Goal: Information Seeking & Learning: Compare options

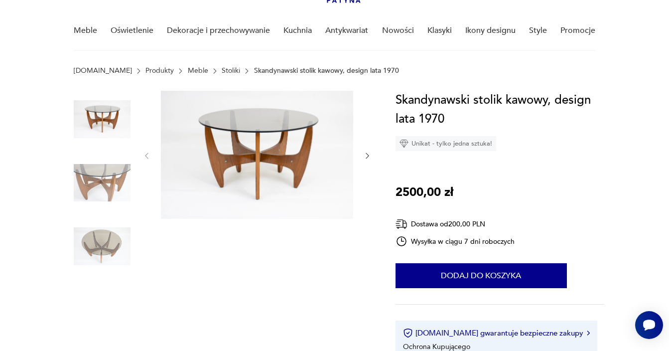
scroll to position [87, 0]
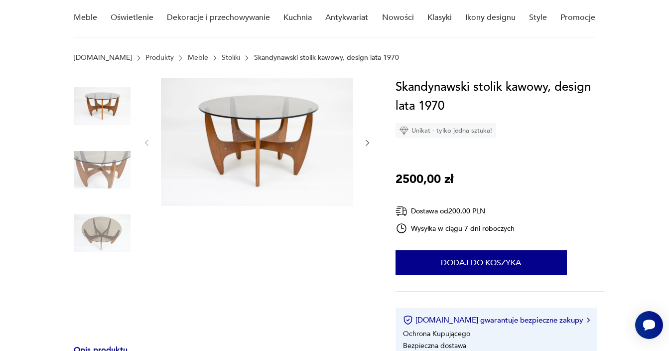
click at [362, 138] on div at bounding box center [256, 143] width 229 height 130
click at [366, 139] on icon "button" at bounding box center [367, 142] width 8 height 8
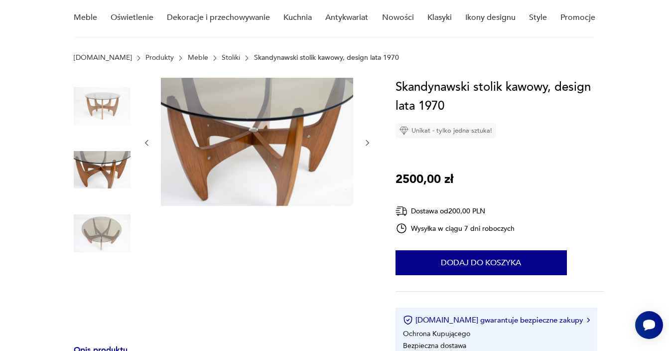
click at [366, 139] on icon "button" at bounding box center [367, 142] width 8 height 8
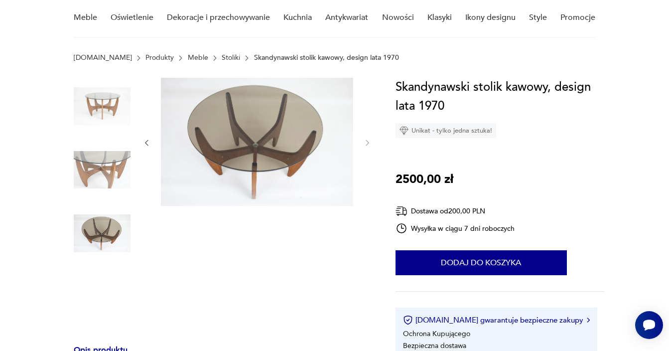
click at [366, 139] on icon "button" at bounding box center [367, 142] width 8 height 8
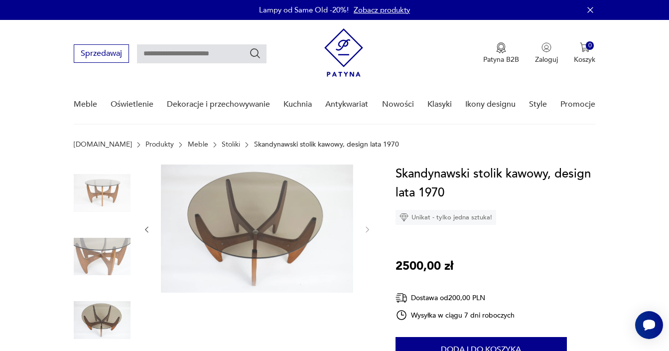
scroll to position [0, 0]
click at [222, 142] on link "Stoliki" at bounding box center [231, 144] width 18 height 8
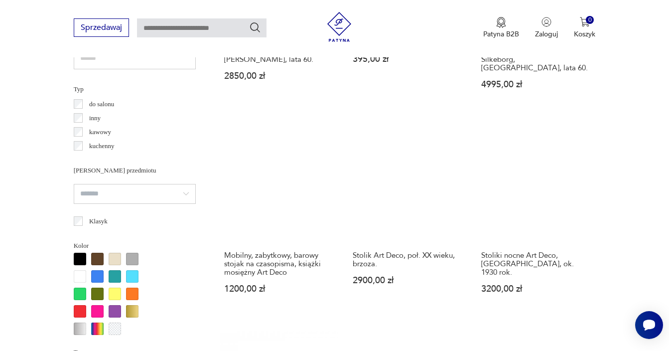
scroll to position [738, 0]
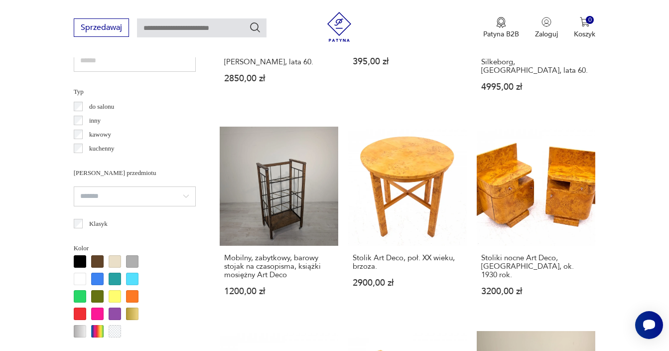
click at [104, 134] on p "kawowy" at bounding box center [100, 134] width 22 height 11
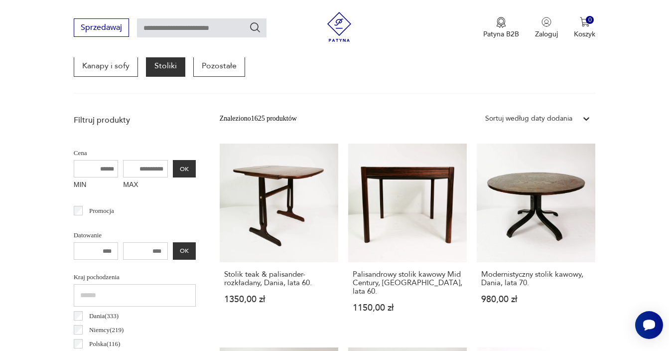
scroll to position [265, 0]
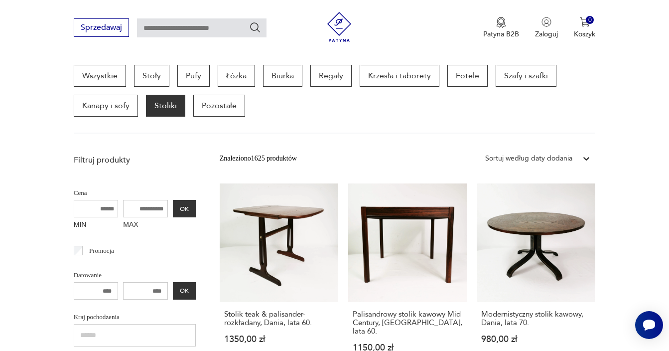
click at [78, 133] on div "Wszystkie Stoły Pufy Łóżka Biurka Regały Krzesła i taborety Fotele Szafy i szaf…" at bounding box center [335, 99] width 522 height 69
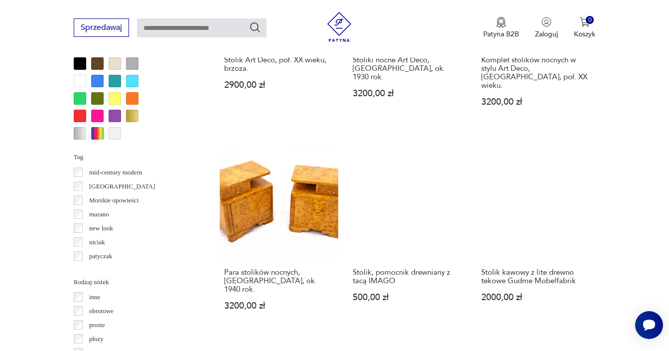
scroll to position [615, 0]
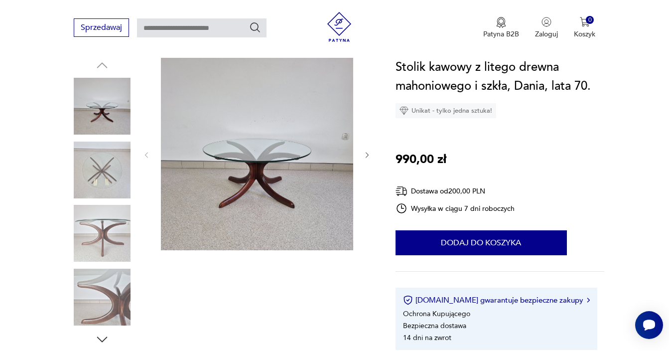
scroll to position [107, 0]
click at [367, 151] on icon "button" at bounding box center [367, 154] width 8 height 8
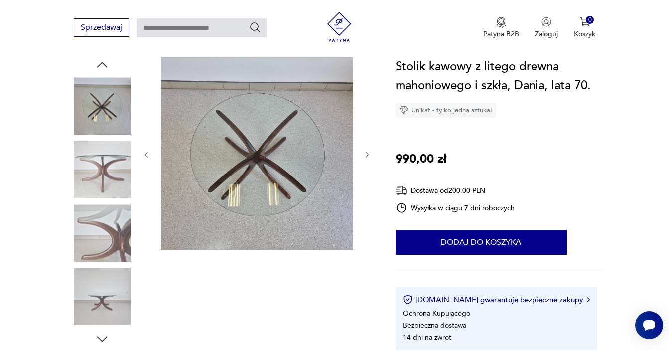
click at [367, 151] on icon "button" at bounding box center [367, 154] width 8 height 8
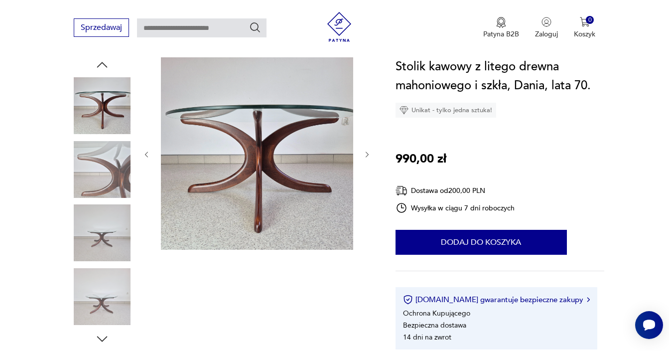
click at [367, 151] on icon "button" at bounding box center [367, 154] width 8 height 8
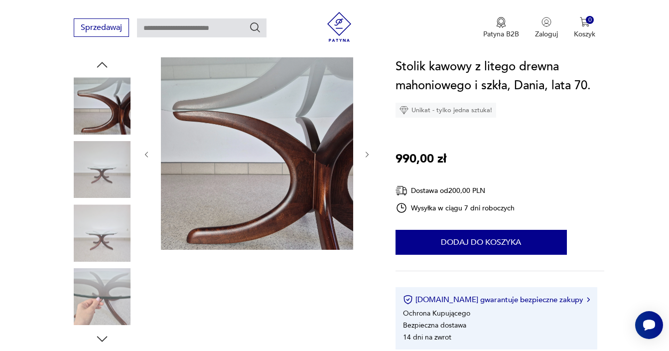
click at [367, 151] on icon "button" at bounding box center [367, 154] width 8 height 8
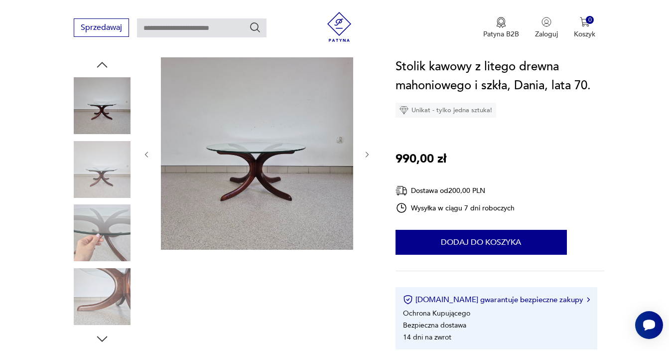
click at [367, 151] on icon "button" at bounding box center [367, 154] width 8 height 8
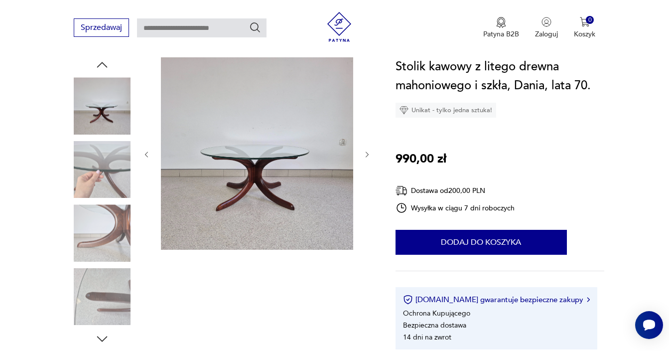
click at [367, 151] on icon "button" at bounding box center [367, 154] width 8 height 8
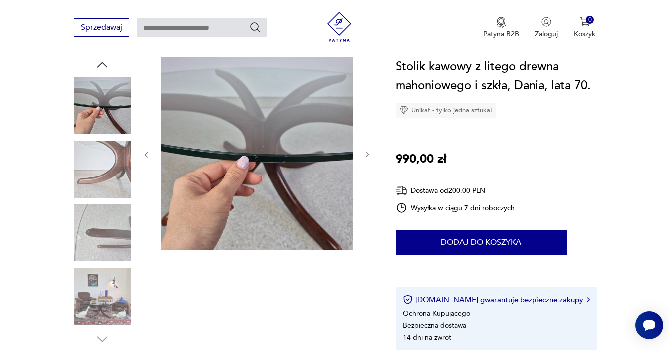
click at [367, 151] on icon "button" at bounding box center [367, 154] width 8 height 8
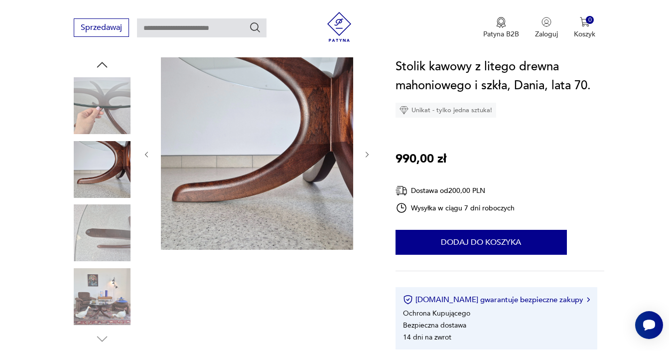
click at [367, 151] on icon "button" at bounding box center [367, 154] width 8 height 8
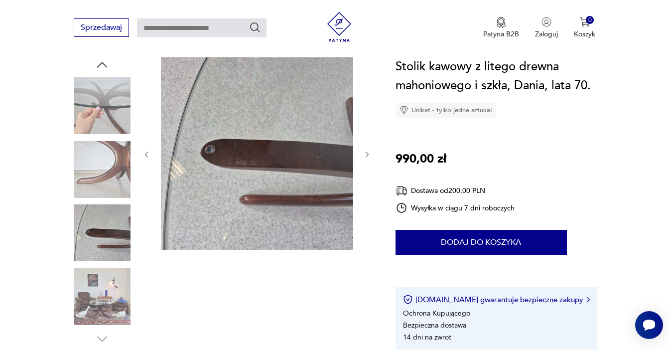
click at [367, 151] on icon "button" at bounding box center [367, 154] width 8 height 8
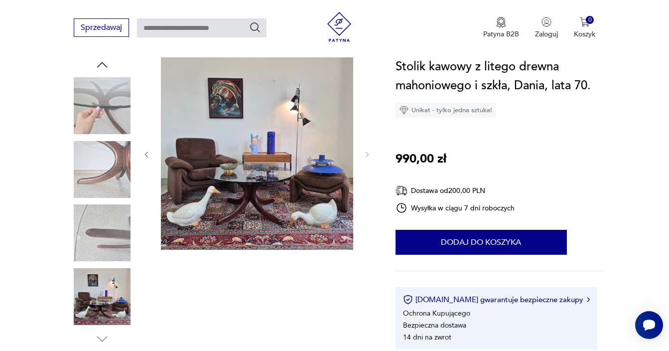
click at [101, 170] on img at bounding box center [102, 169] width 57 height 57
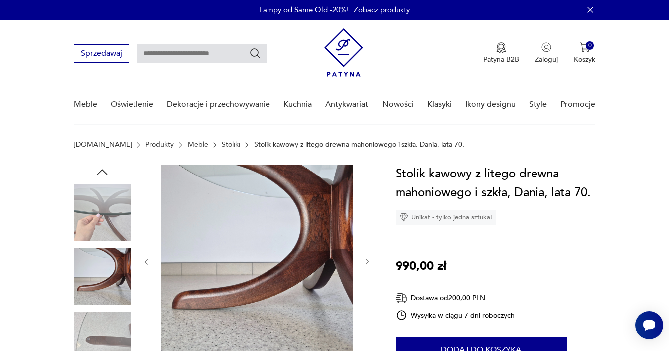
scroll to position [0, 0]
click at [222, 142] on link "Stoliki" at bounding box center [231, 144] width 18 height 8
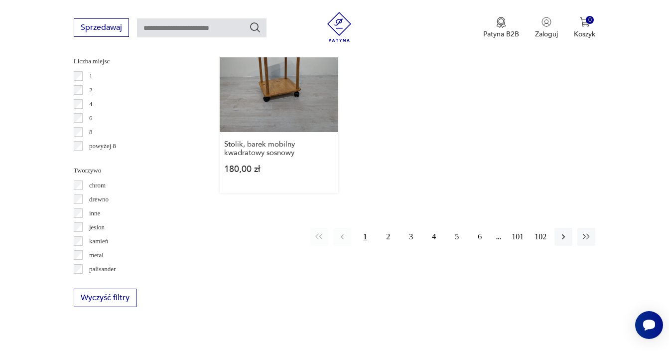
scroll to position [1413, 0]
